Goal: Check status: Check status

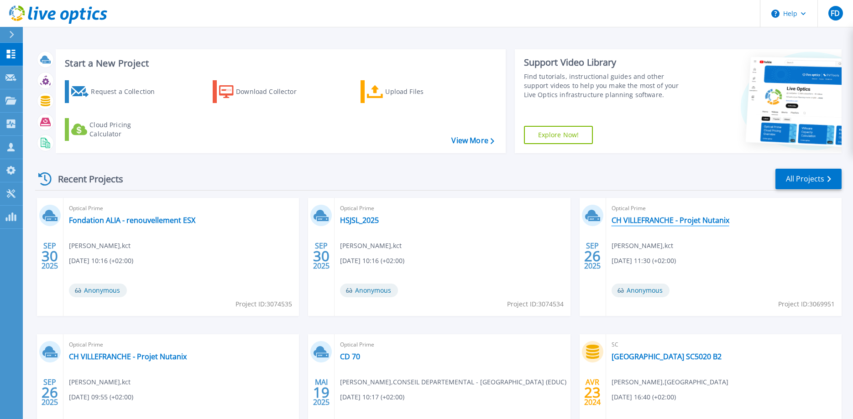
click at [713, 218] on link "CH VILLEFRANCHE - Projet Nutanix" at bounding box center [670, 220] width 118 height 9
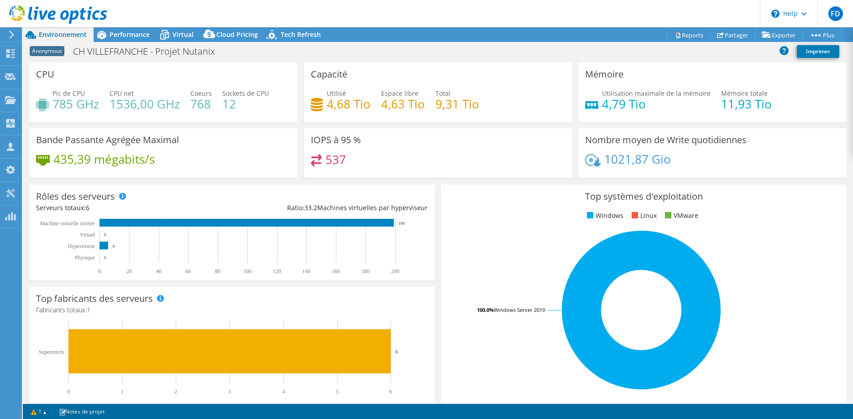
select select "EULondon"
select select "EUR"
drag, startPoint x: 332, startPoint y: 106, endPoint x: 308, endPoint y: 105, distance: 23.7
click at [308, 105] on div "Capacité Utilisé 4,68 Tio Espace libre 4,63 Tio Total 9,31 Tio" at bounding box center [438, 93] width 268 height 60
click at [410, 120] on div "Capacité Utilisé 4,68 Tio Espace libre 4,63 Tio Total 9,31 Tio" at bounding box center [438, 93] width 268 height 60
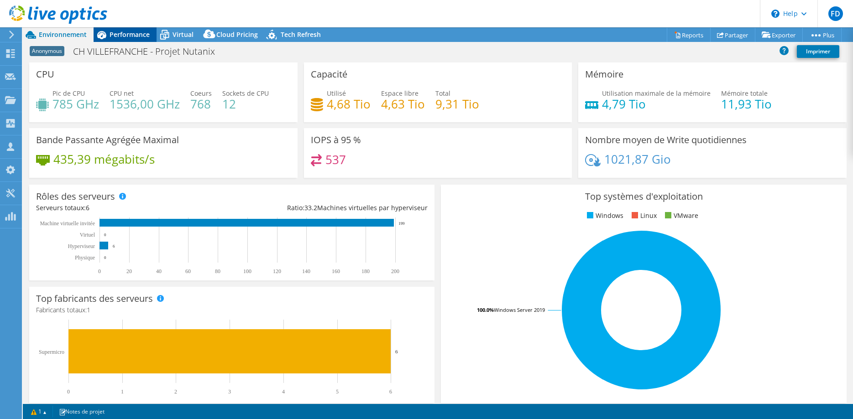
click at [118, 38] on span "Performance" at bounding box center [130, 34] width 40 height 9
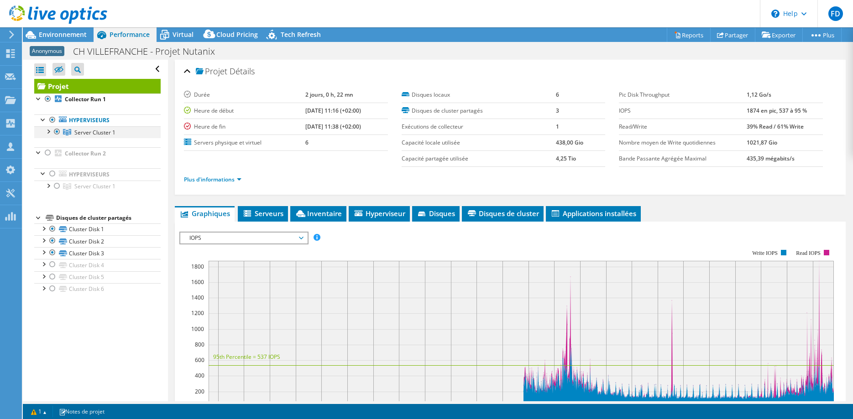
click at [51, 133] on div at bounding box center [47, 130] width 9 height 9
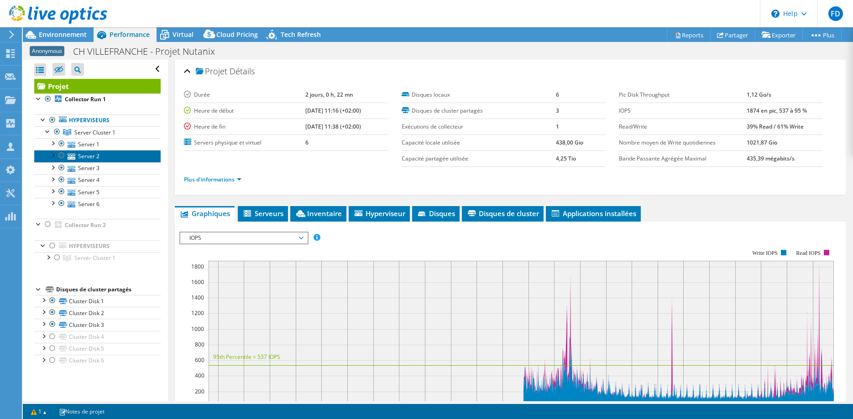
click at [91, 151] on link "Server 2" at bounding box center [97, 156] width 126 height 12
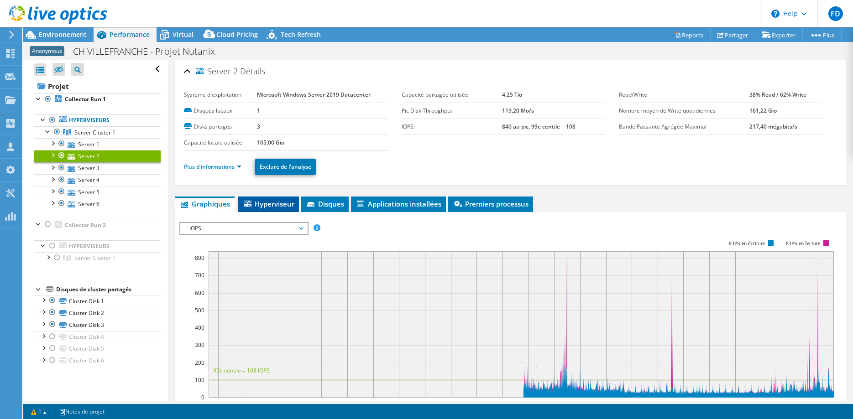
click at [284, 210] on li "Hyperviseur" at bounding box center [268, 205] width 61 height 16
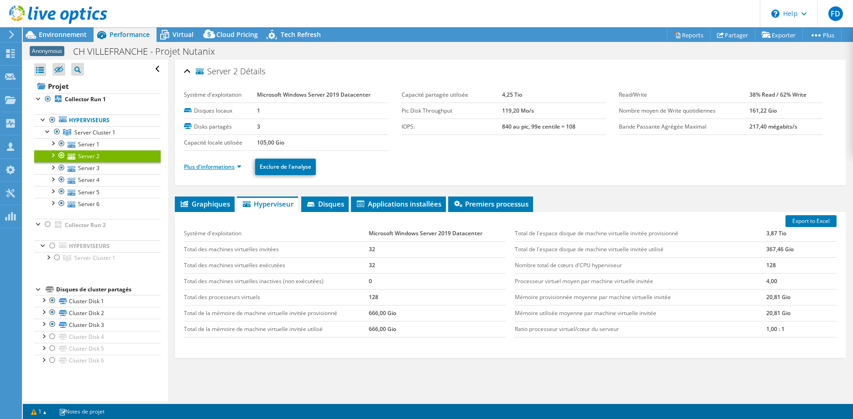
click at [219, 168] on link "Plus d'informations" at bounding box center [212, 167] width 57 height 8
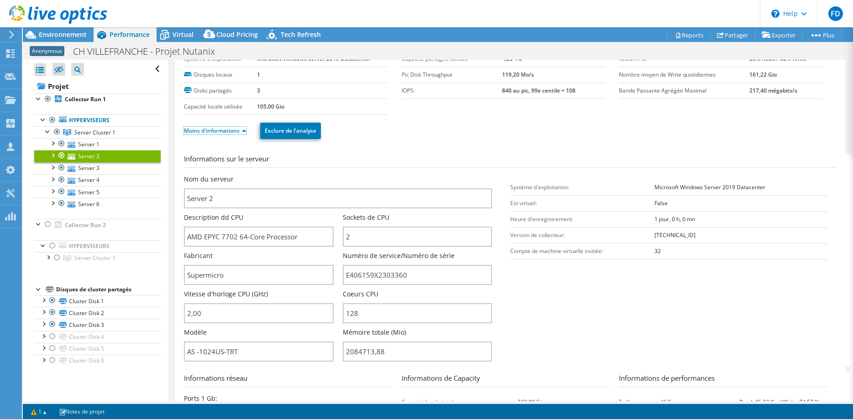
scroll to position [37, 0]
